Goal: Transaction & Acquisition: Purchase product/service

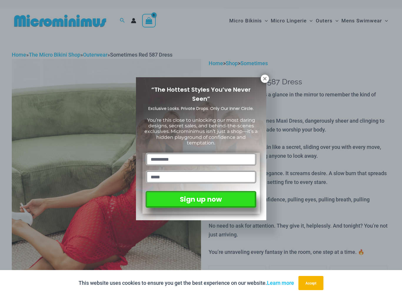
click at [263, 81] on icon at bounding box center [264, 78] width 5 height 5
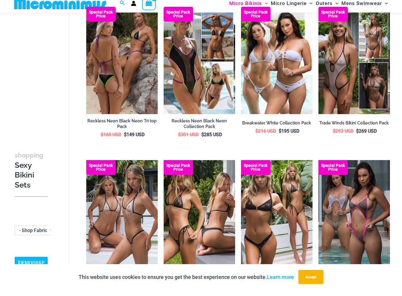
scroll to position [548, 0]
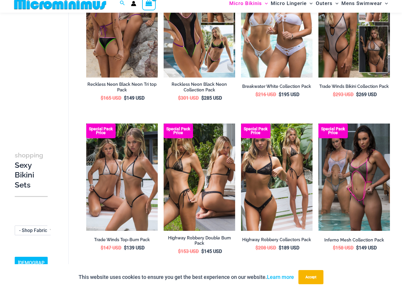
click at [86, 129] on img at bounding box center [86, 129] width 0 height 0
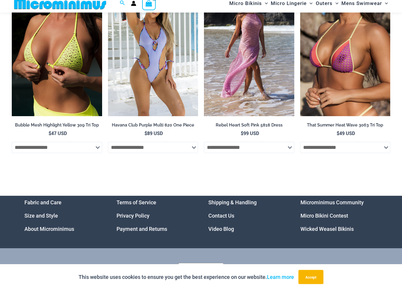
scroll to position [2148, 0]
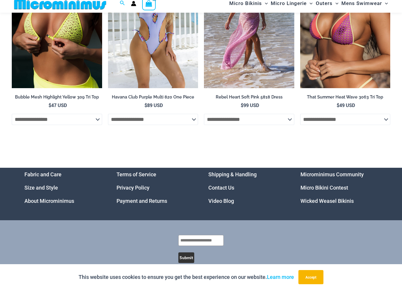
click at [356, 177] on link "Microminimus Community" at bounding box center [332, 180] width 63 height 6
